Goal: Check status: Check status

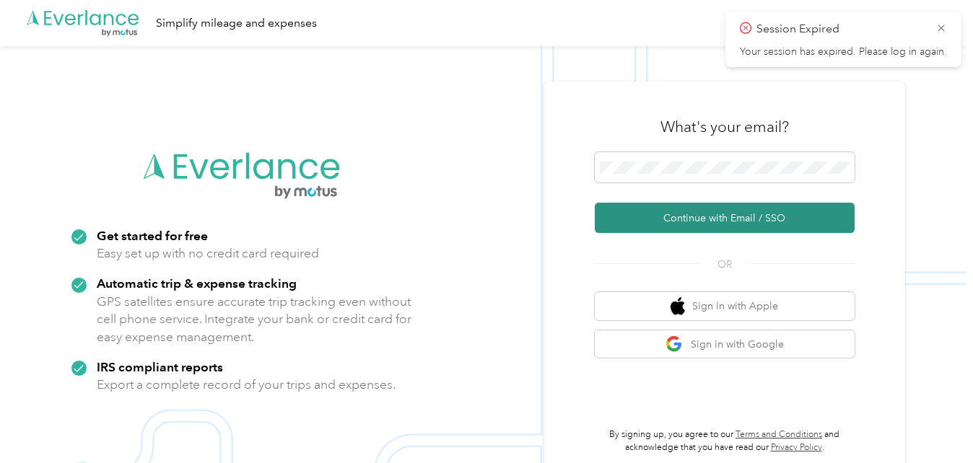
click at [712, 217] on button "Continue with Email / SSO" at bounding box center [725, 218] width 260 height 30
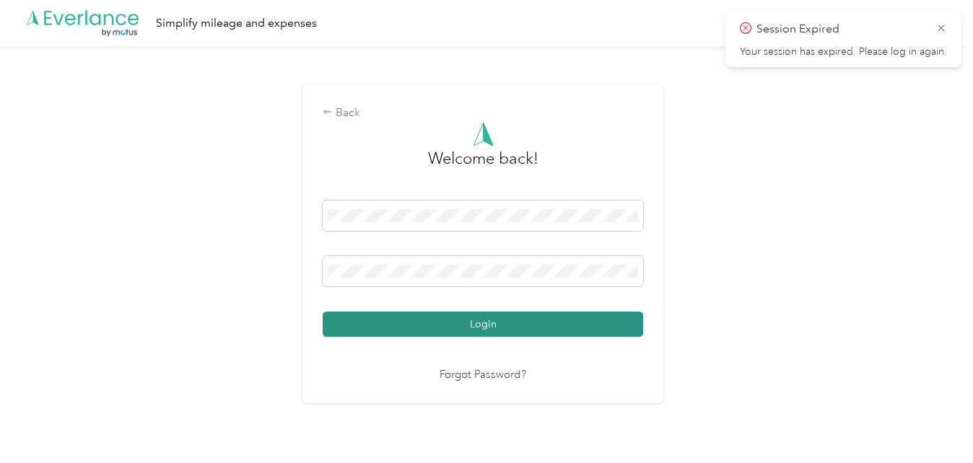
click at [594, 324] on button "Login" at bounding box center [483, 324] width 320 height 25
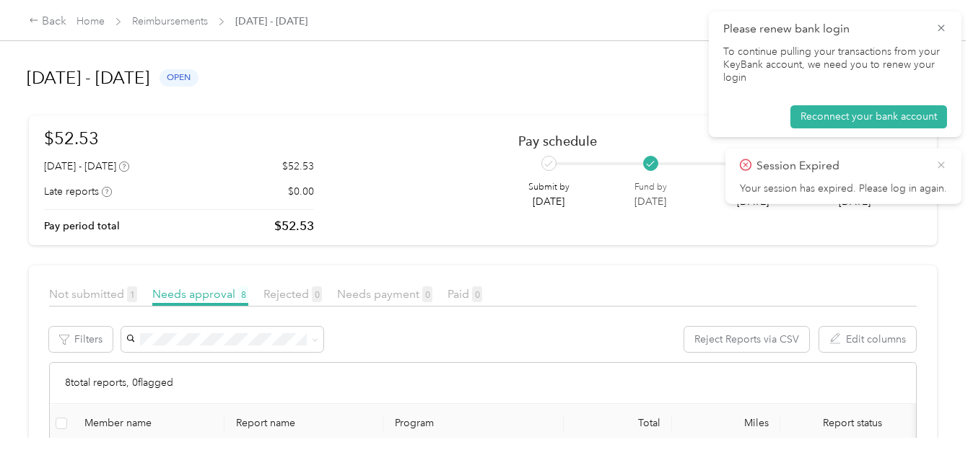
click at [943, 164] on icon at bounding box center [941, 165] width 12 height 13
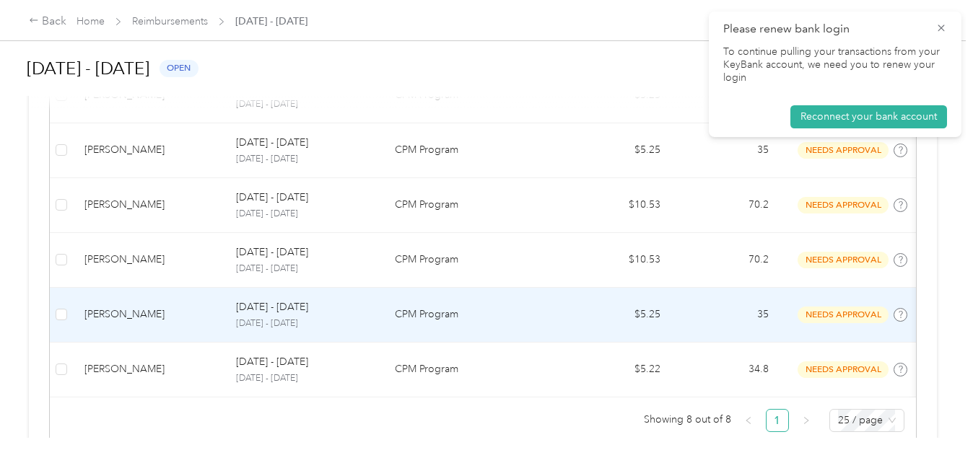
scroll to position [507, 0]
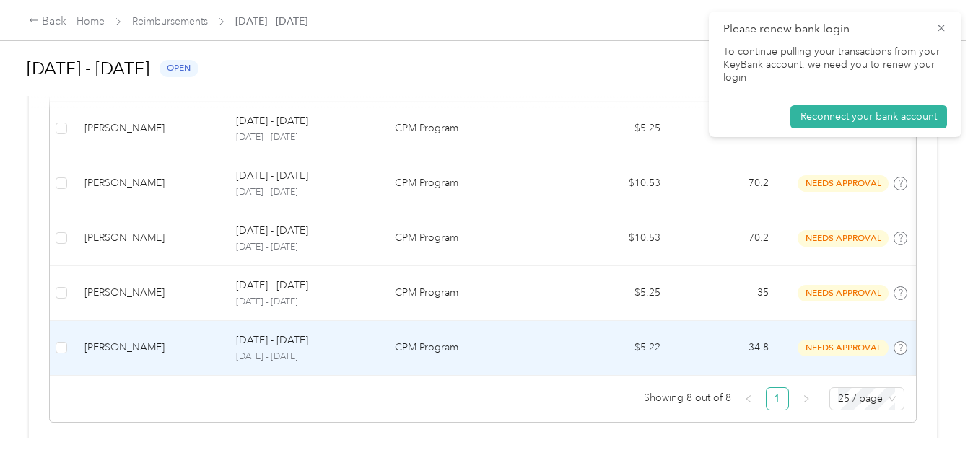
click at [331, 349] on div "[DATE] - [DATE] [DATE] - [DATE]" at bounding box center [304, 348] width 136 height 31
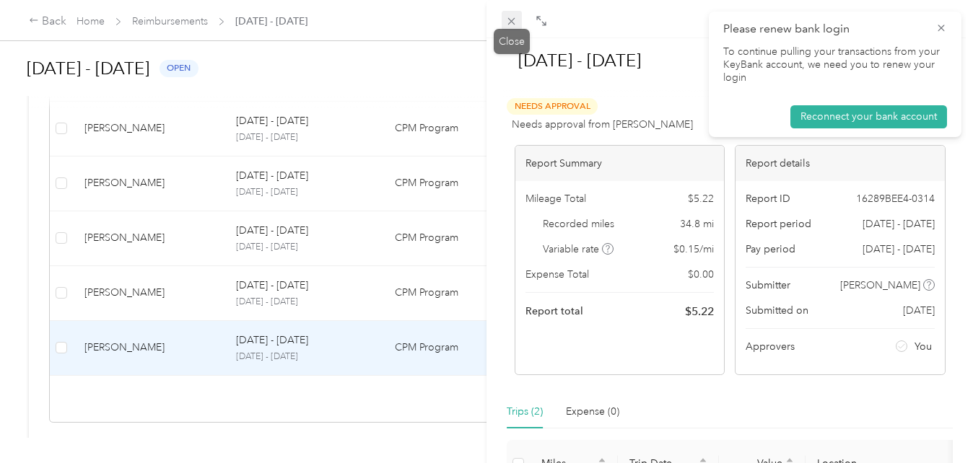
click at [516, 18] on icon at bounding box center [511, 21] width 12 height 12
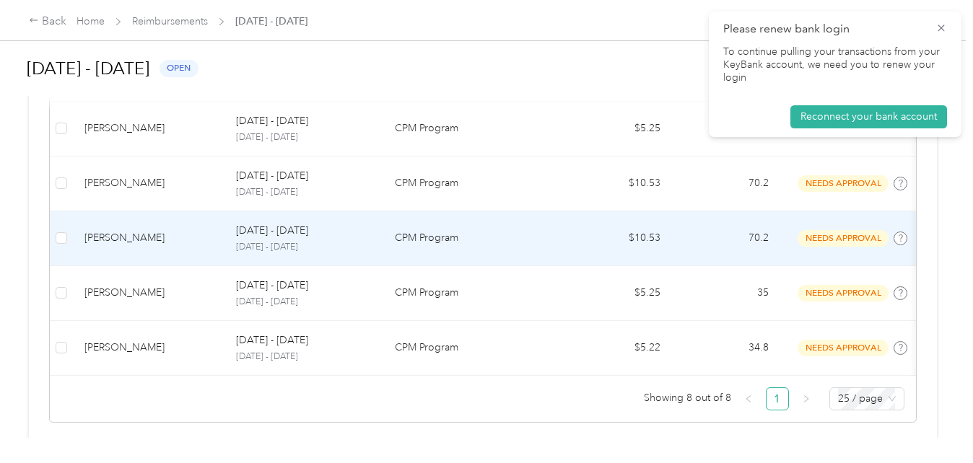
click at [598, 239] on td "$10.53" at bounding box center [618, 238] width 108 height 55
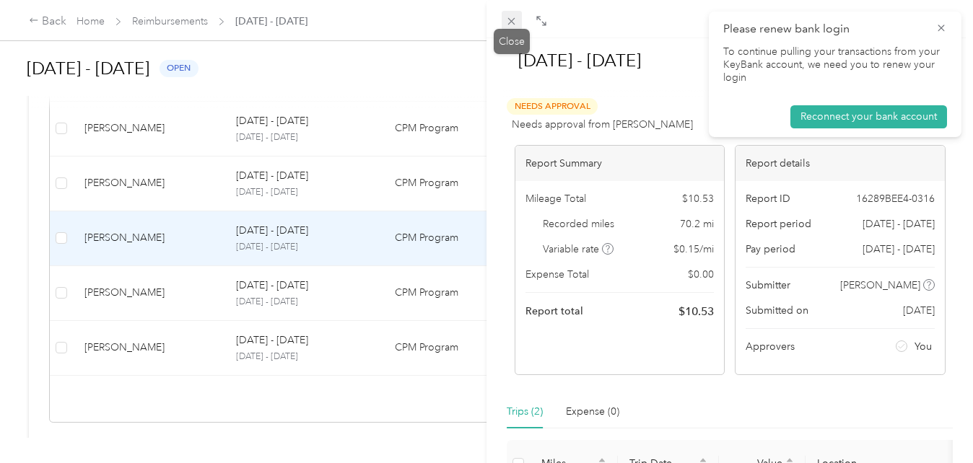
click at [509, 24] on icon at bounding box center [511, 21] width 7 height 7
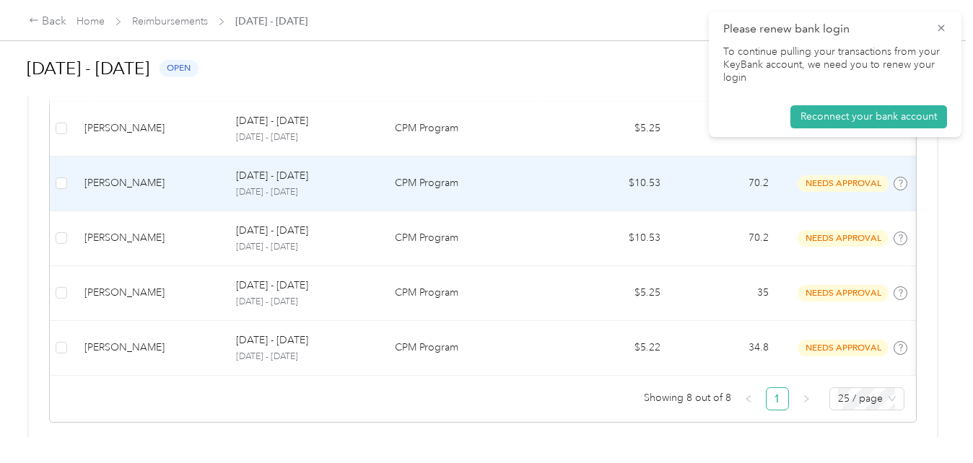
click at [334, 188] on p "[DATE] - [DATE]" at bounding box center [304, 192] width 136 height 13
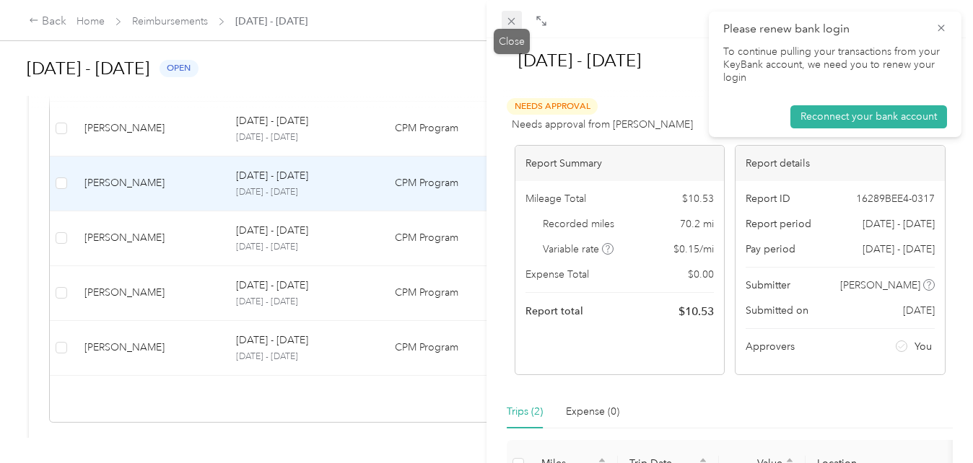
click at [510, 18] on icon at bounding box center [511, 21] width 12 height 12
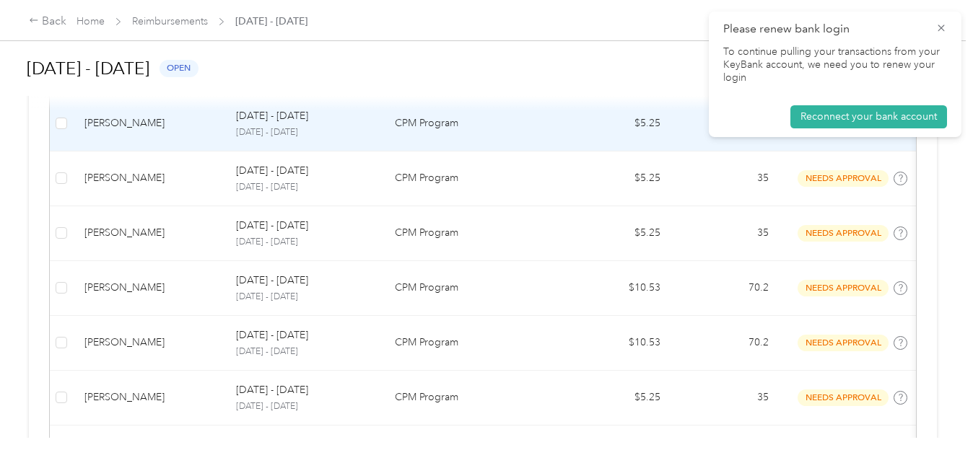
scroll to position [401, 0]
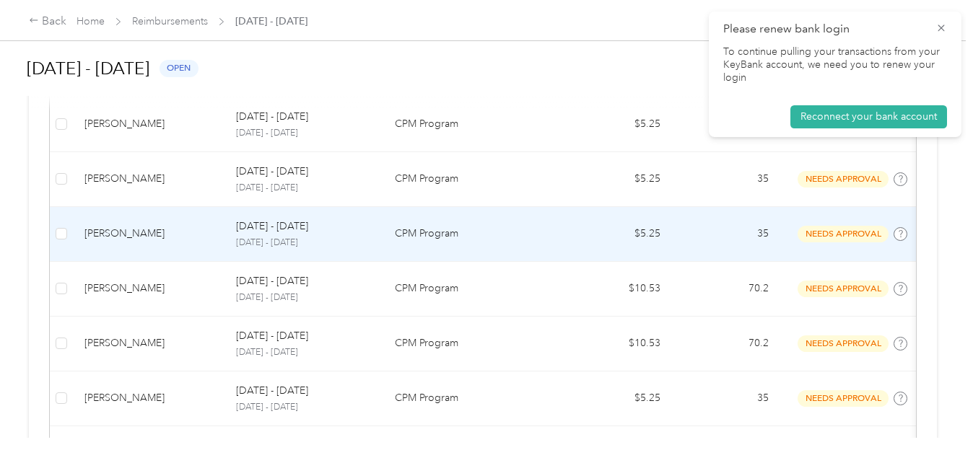
click at [479, 222] on td "CPM Program" at bounding box center [473, 234] width 180 height 55
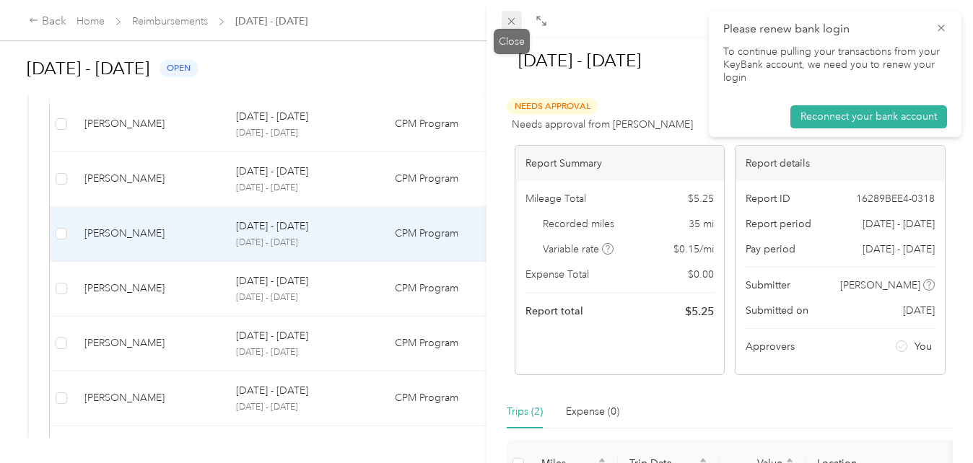
click at [510, 20] on icon at bounding box center [511, 21] width 12 height 12
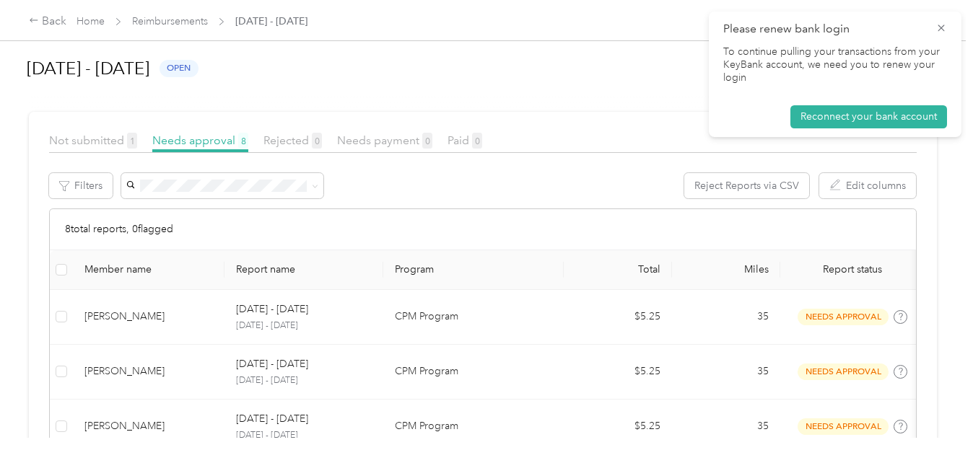
scroll to position [153, 0]
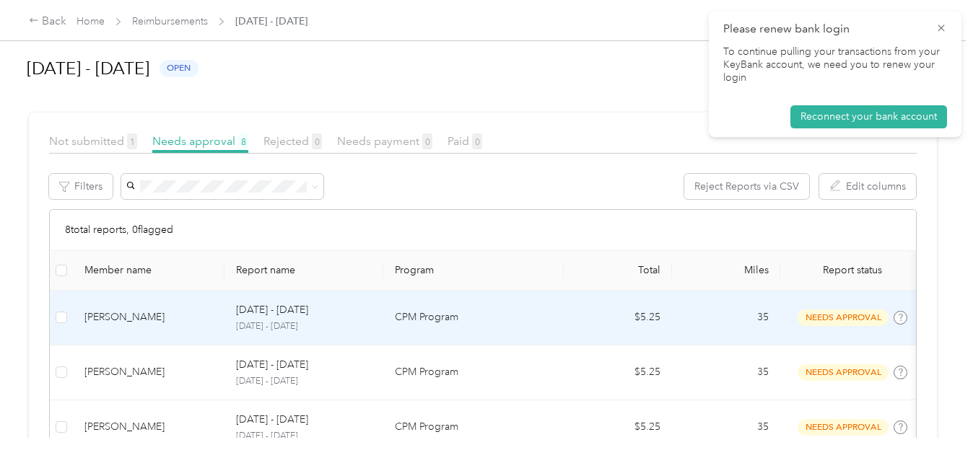
click at [452, 305] on td "CPM Program" at bounding box center [473, 318] width 180 height 55
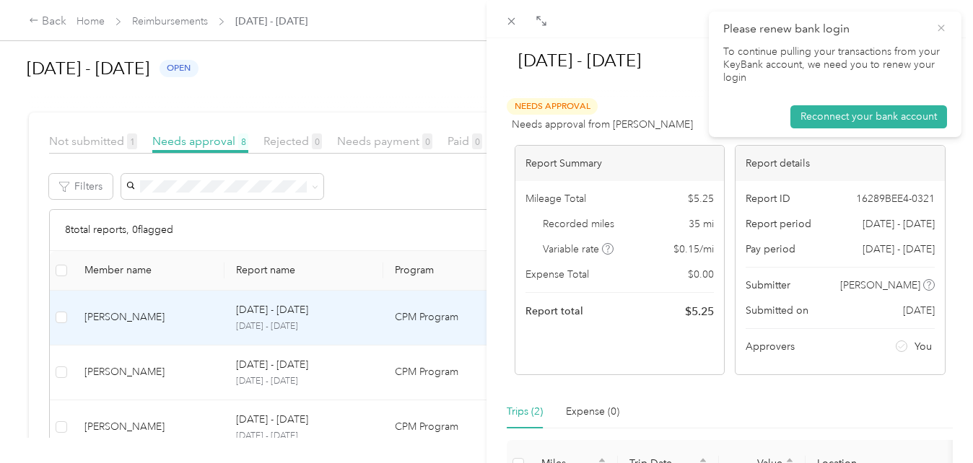
click at [941, 28] on icon at bounding box center [941, 28] width 6 height 6
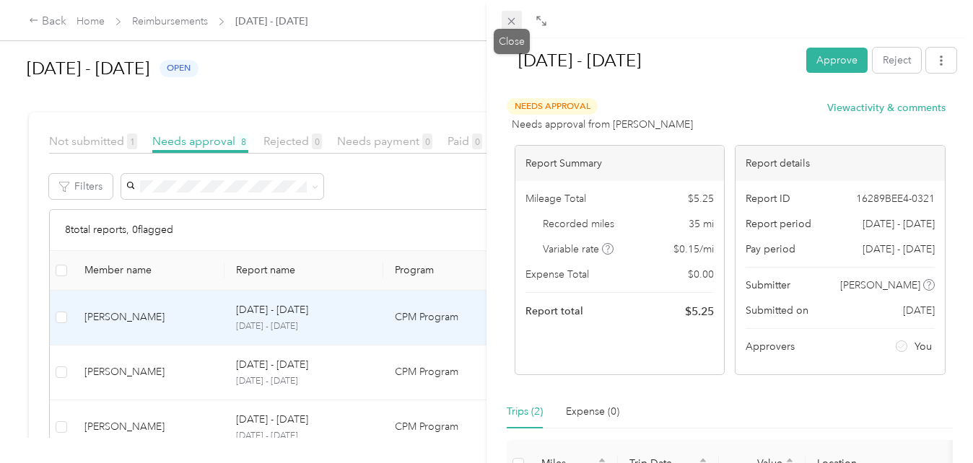
click at [510, 23] on icon at bounding box center [511, 21] width 7 height 7
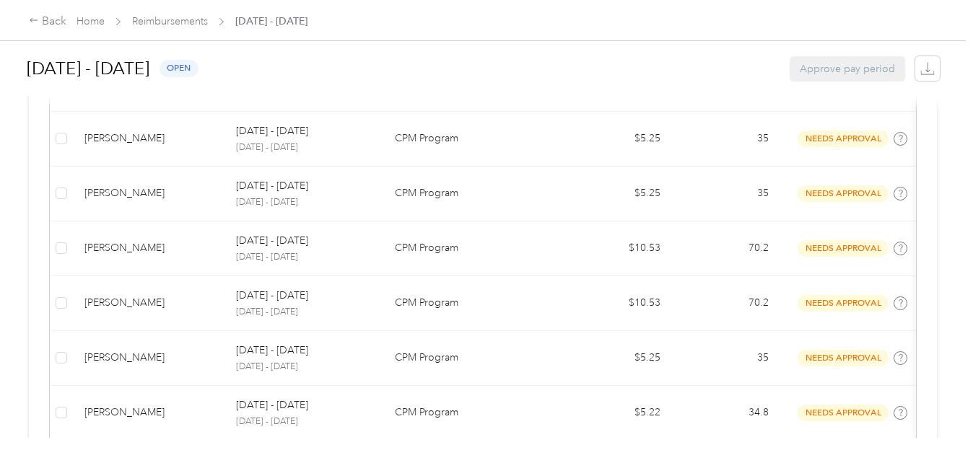
scroll to position [442, 0]
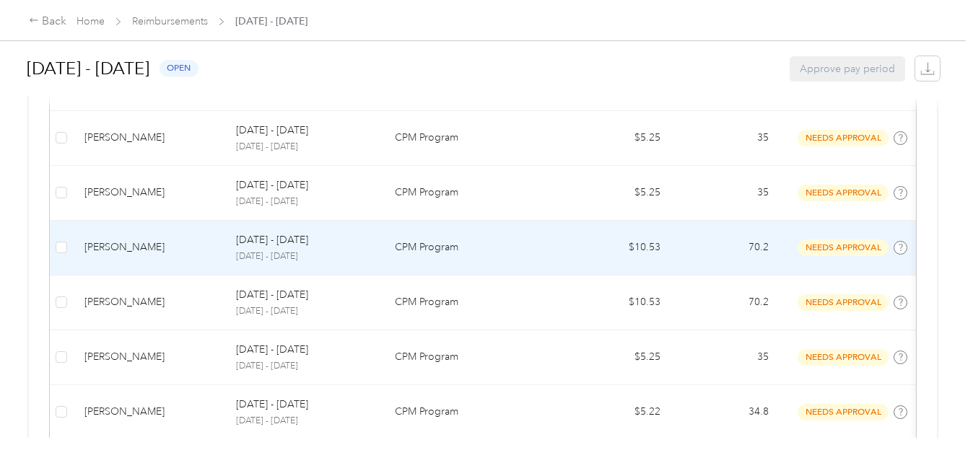
click at [481, 245] on p "CPM Program" at bounding box center [473, 248] width 157 height 16
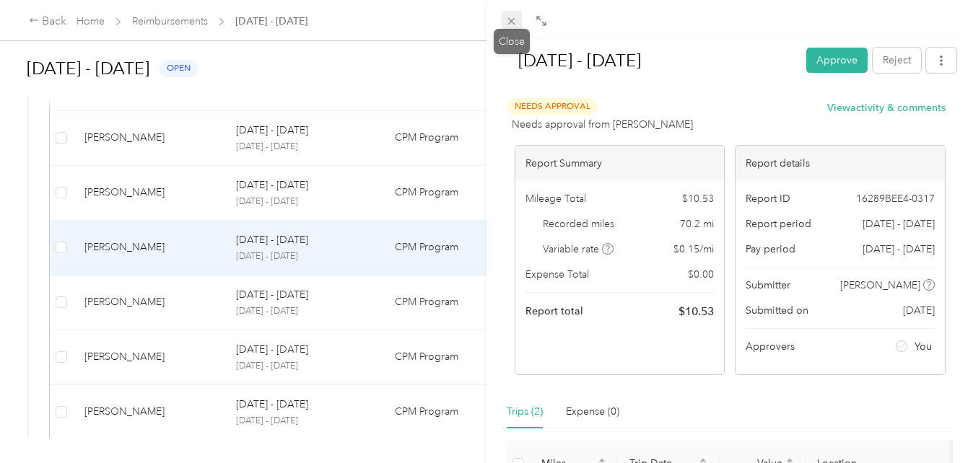
click at [516, 15] on icon at bounding box center [511, 21] width 12 height 12
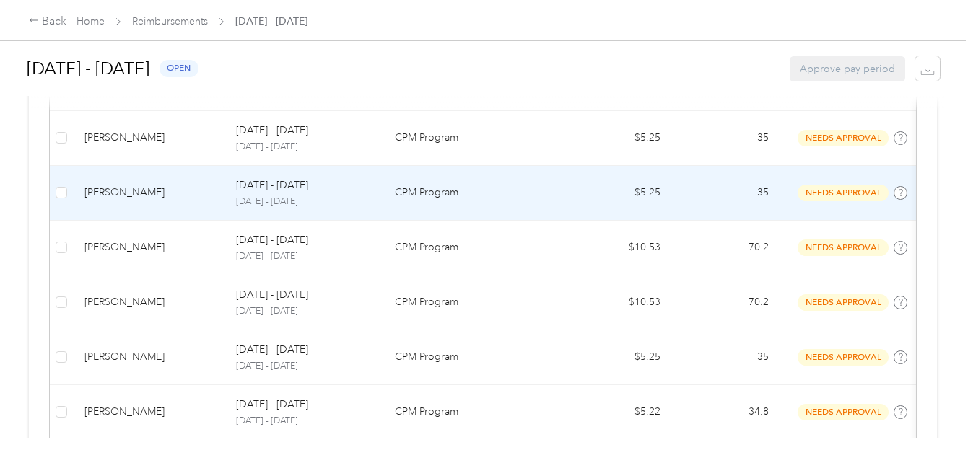
click at [494, 176] on td "CPM Program" at bounding box center [473, 193] width 180 height 55
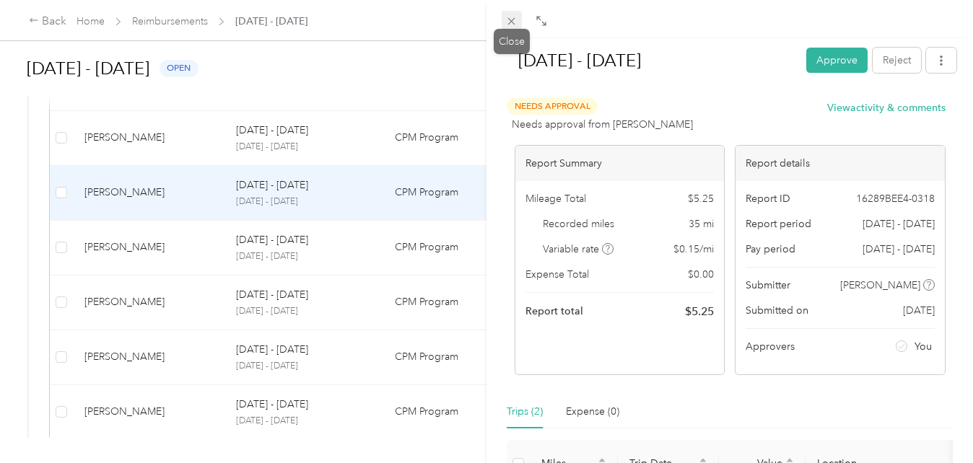
click at [513, 23] on icon at bounding box center [511, 21] width 7 height 7
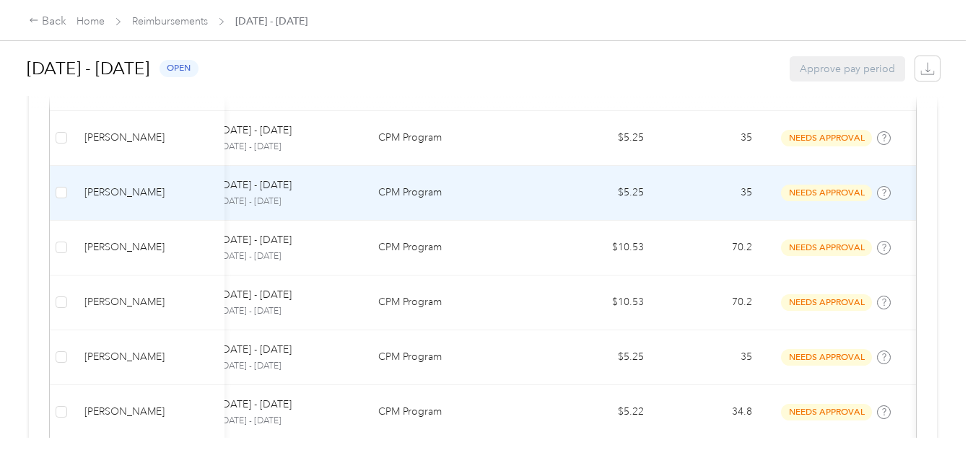
scroll to position [0, 19]
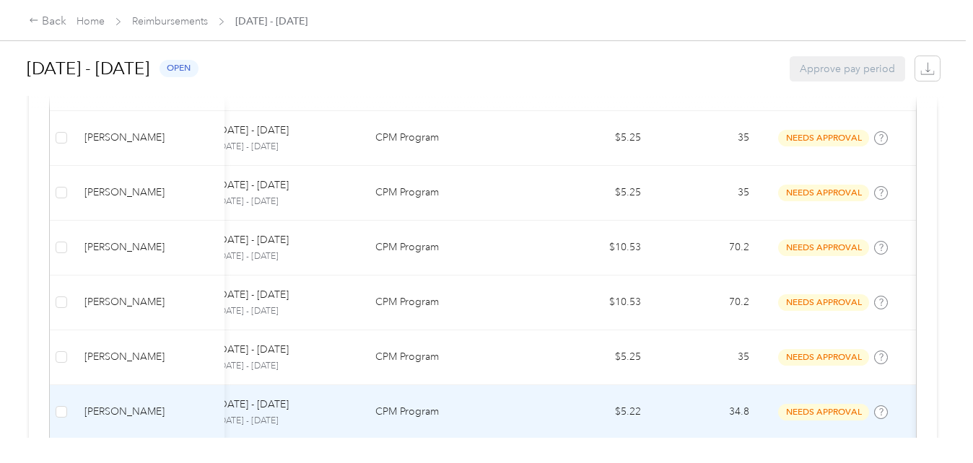
click at [714, 407] on td "34.8" at bounding box center [706, 412] width 108 height 55
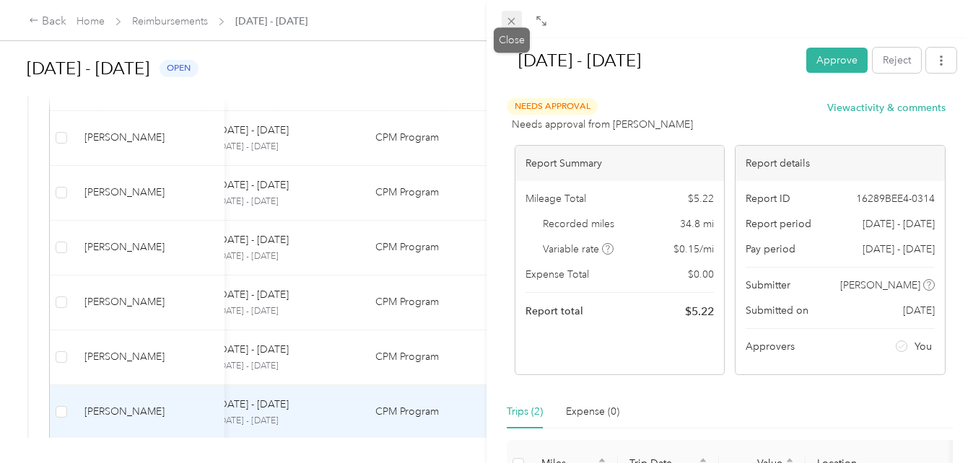
click at [515, 23] on icon at bounding box center [511, 21] width 12 height 12
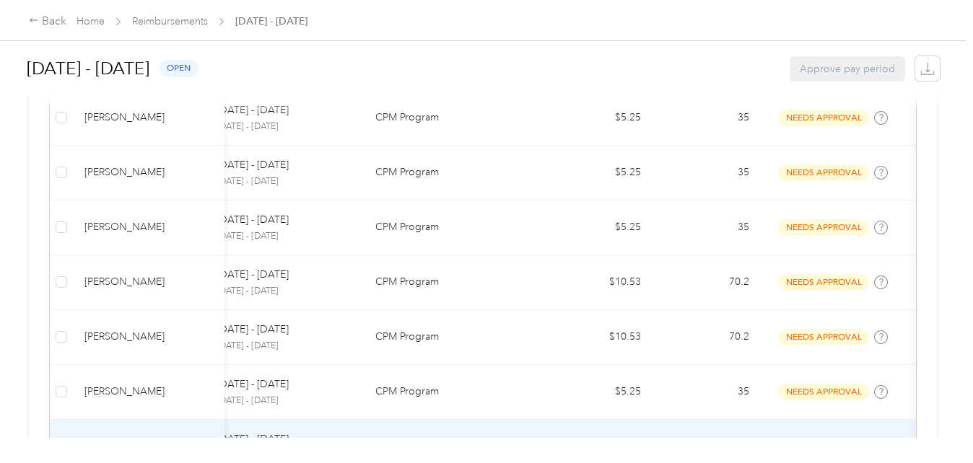
scroll to position [407, 0]
click at [617, 427] on td "$5.22" at bounding box center [598, 448] width 108 height 55
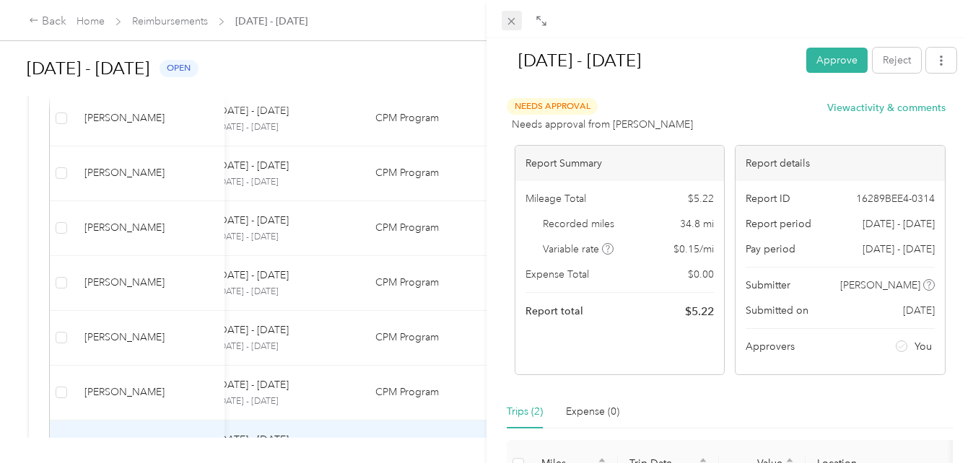
click at [512, 20] on icon at bounding box center [511, 21] width 7 height 7
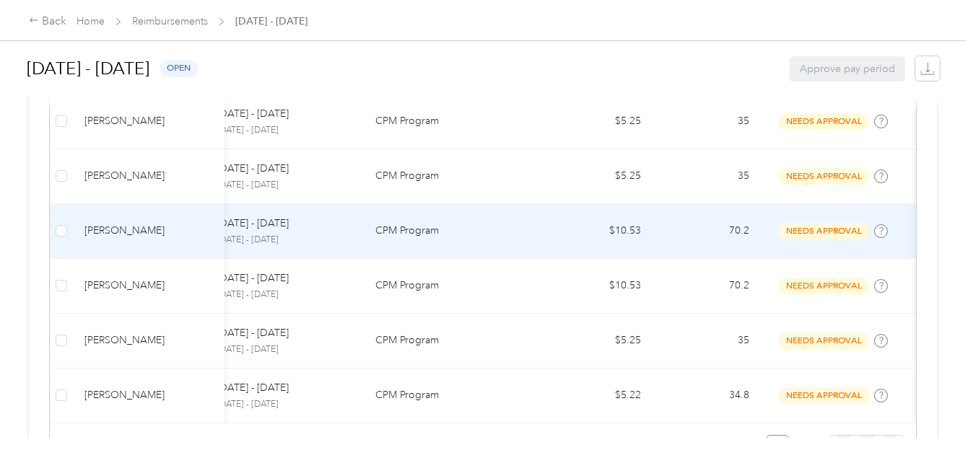
scroll to position [458, 0]
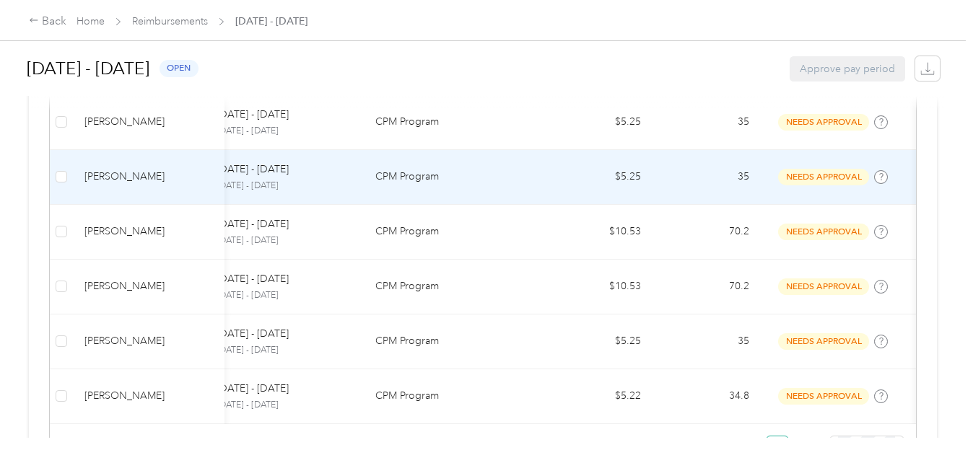
click at [460, 173] on p "CPM Program" at bounding box center [453, 177] width 157 height 16
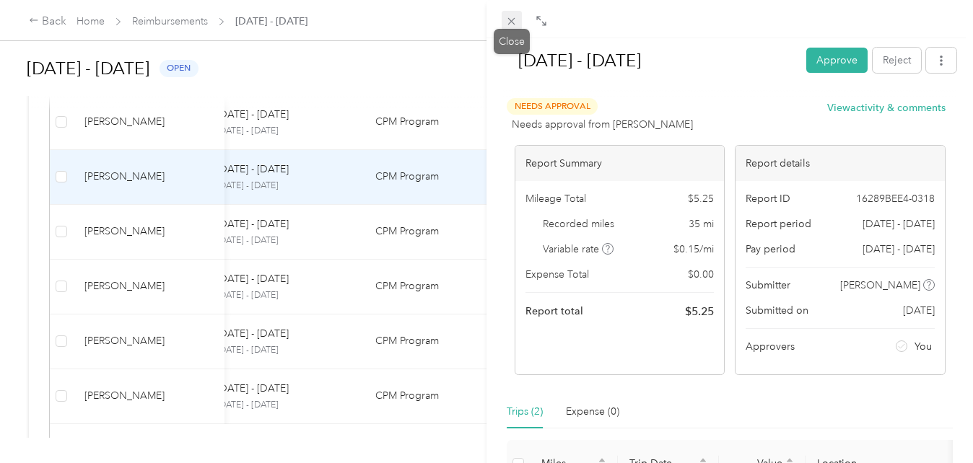
click at [514, 22] on icon at bounding box center [511, 21] width 12 height 12
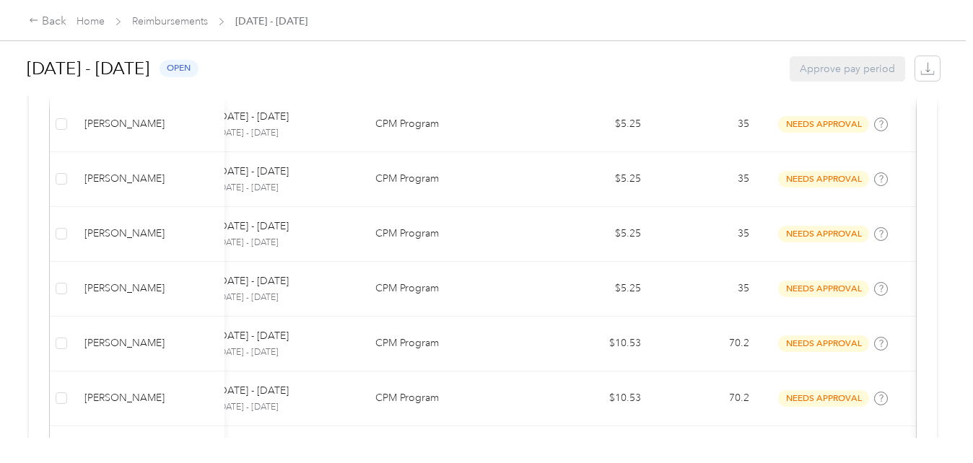
scroll to position [261, 0]
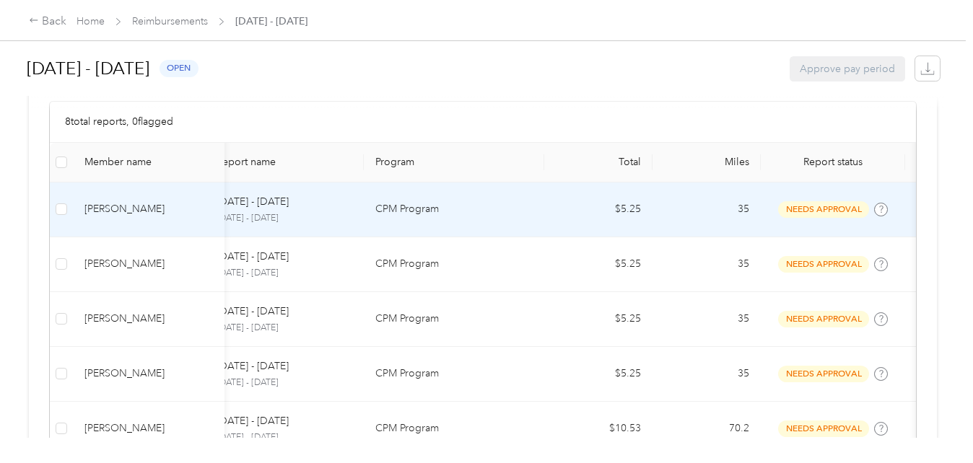
click at [548, 203] on td "$5.25" at bounding box center [598, 210] width 108 height 55
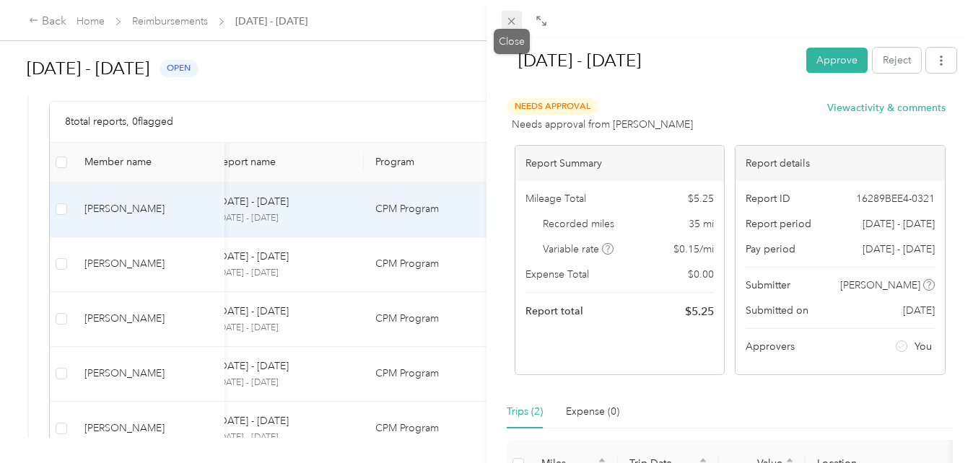
click at [514, 20] on icon at bounding box center [511, 21] width 12 height 12
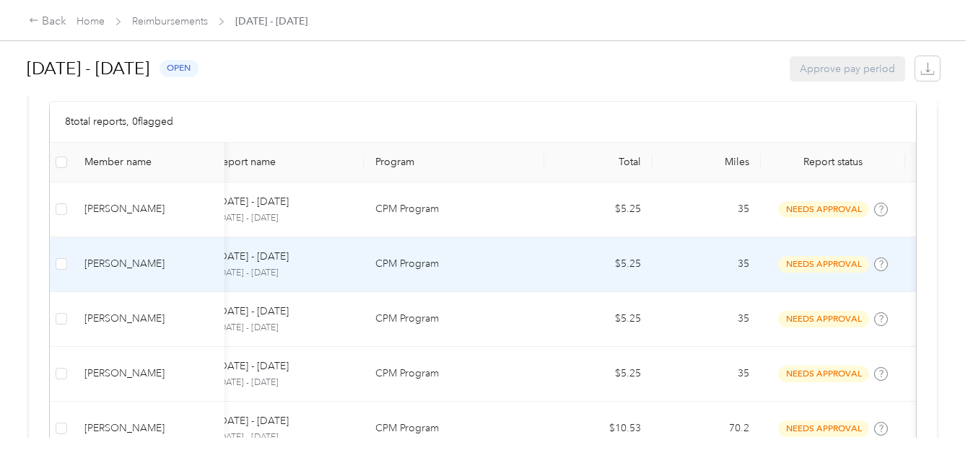
click at [562, 249] on td "$5.25" at bounding box center [598, 264] width 108 height 55
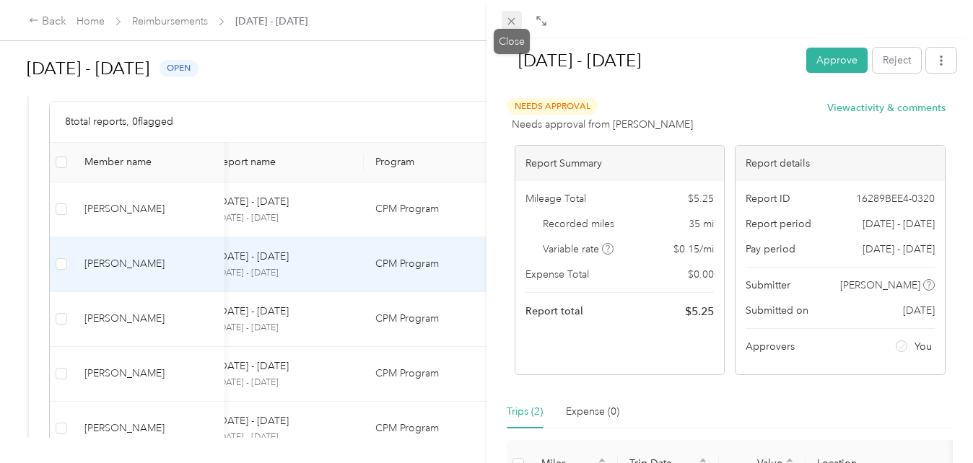
click at [512, 22] on icon at bounding box center [511, 21] width 7 height 7
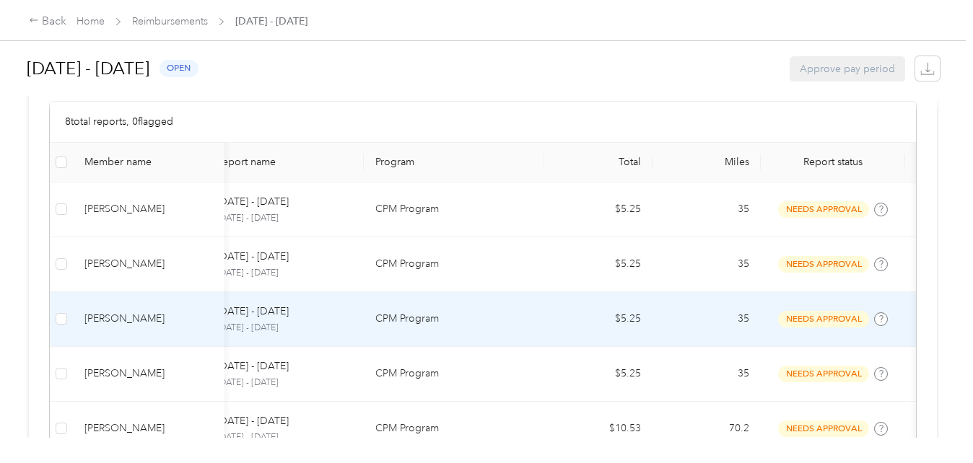
click at [621, 314] on td "$5.25" at bounding box center [598, 319] width 108 height 55
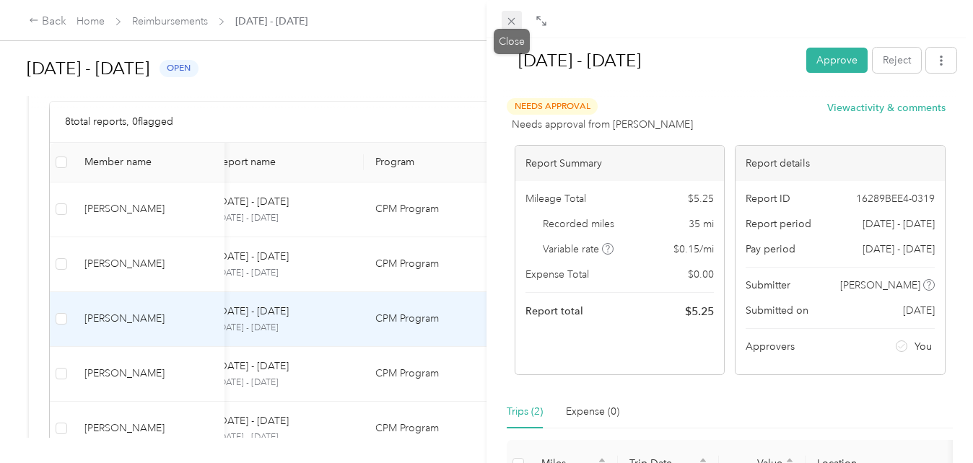
click at [514, 27] on icon at bounding box center [511, 21] width 12 height 12
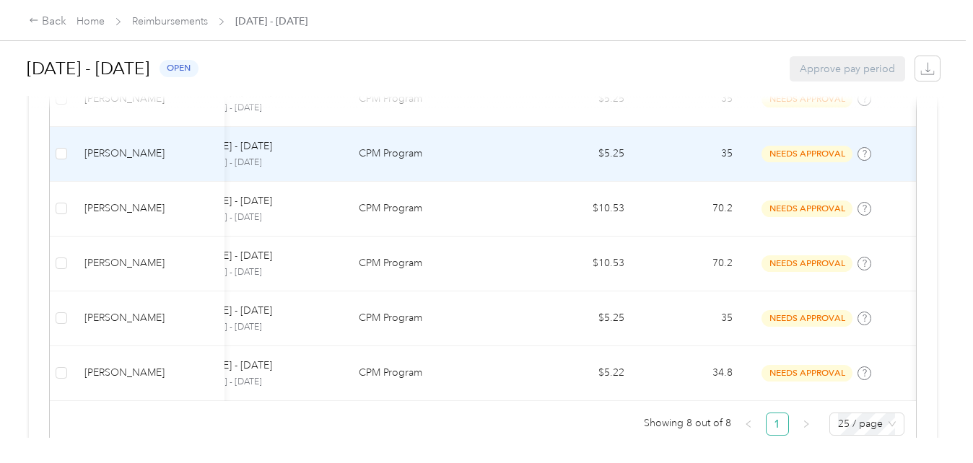
scroll to position [482, 0]
